Goal: Information Seeking & Learning: Find specific fact

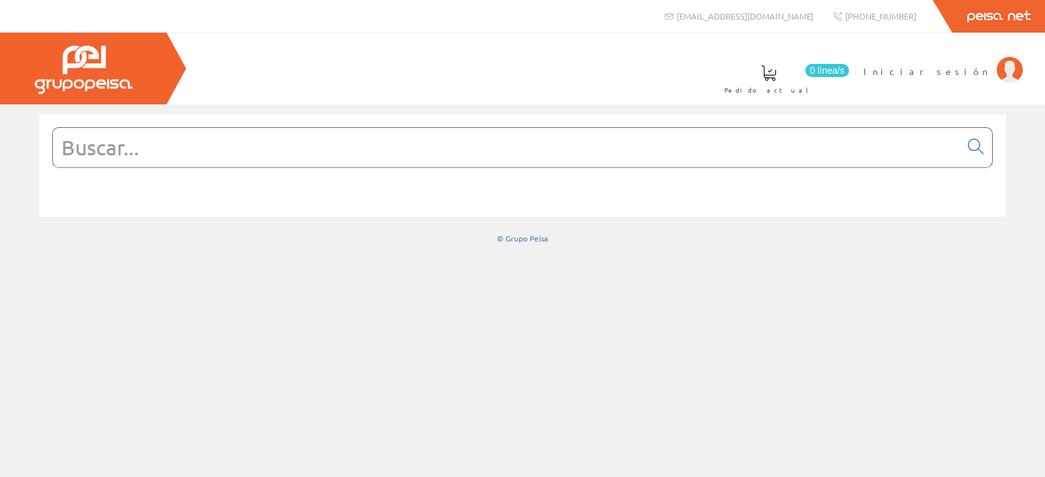
click at [244, 152] on input "text" at bounding box center [506, 147] width 907 height 39
click at [978, 74] on span "Iniciar sesión" at bounding box center [926, 71] width 127 height 13
click at [216, 155] on input "text" at bounding box center [506, 147] width 907 height 39
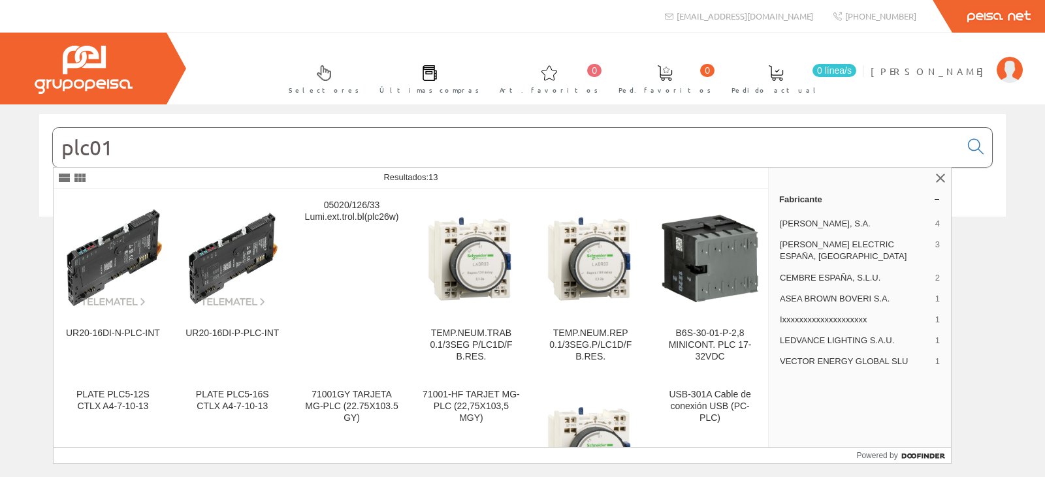
type input "plc01"
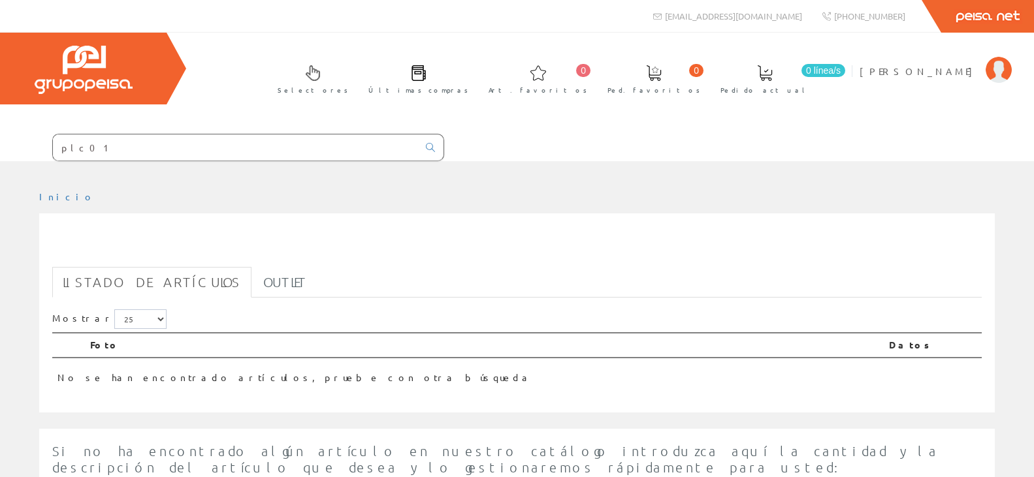
click at [143, 154] on input "plc01" at bounding box center [235, 148] width 365 height 26
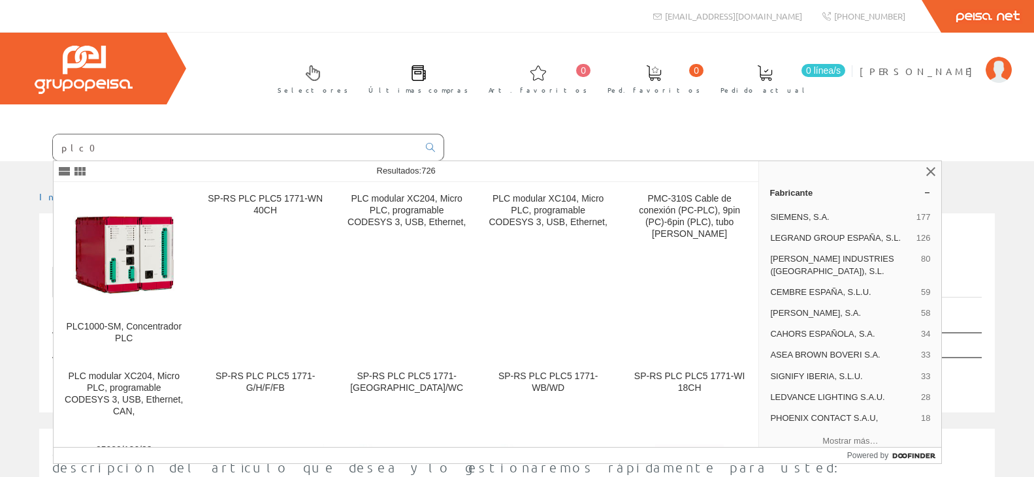
type input "plc01"
